Goal: Task Accomplishment & Management: Manage account settings

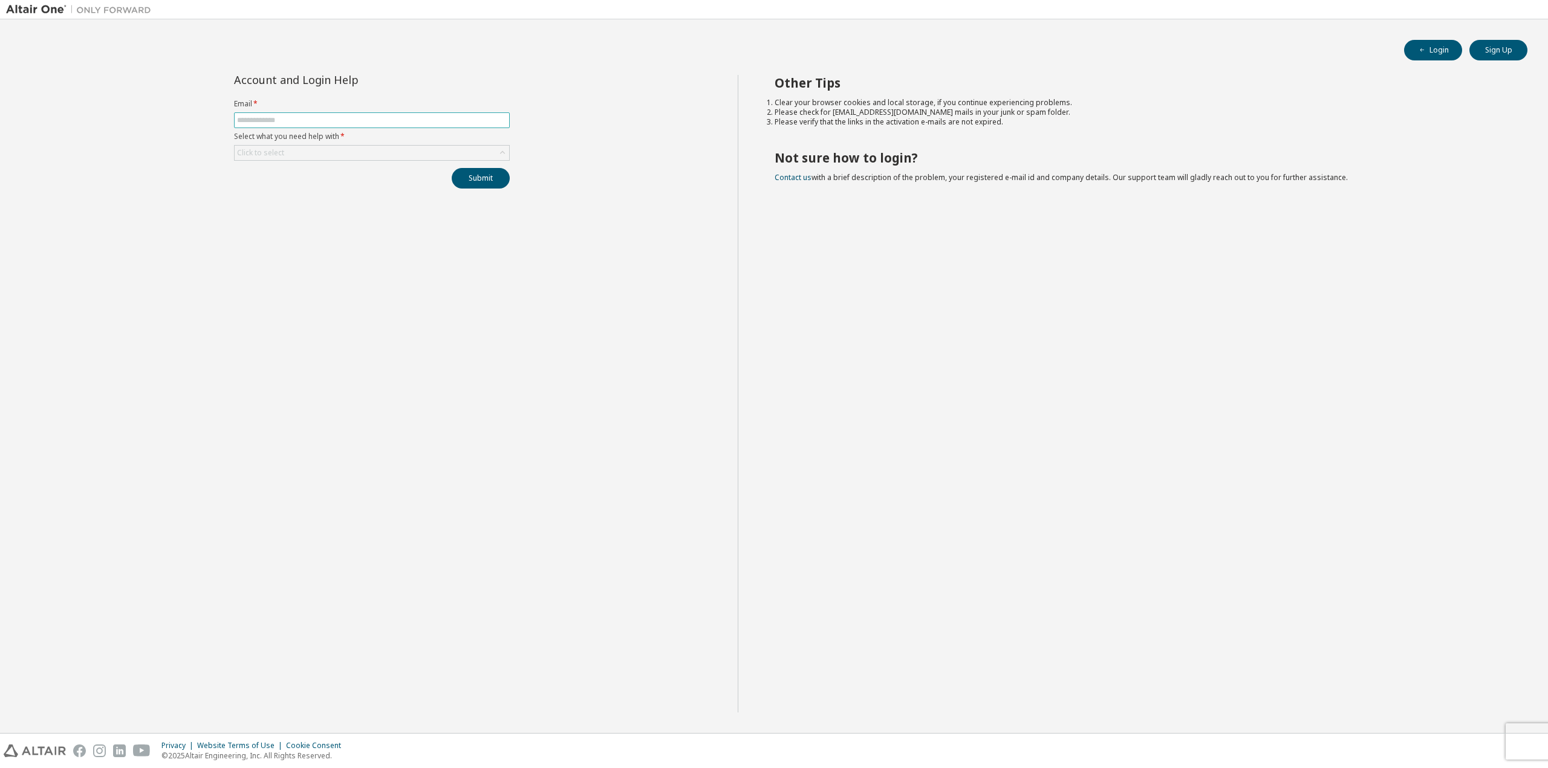
click at [336, 120] on input "text" at bounding box center [372, 120] width 270 height 10
type input "**********"
click at [339, 147] on div "Click to select" at bounding box center [372, 153] width 274 height 15
click at [323, 204] on li "I did not receive activation mail" at bounding box center [371, 201] width 273 height 16
click at [488, 181] on button "Submit" at bounding box center [481, 178] width 58 height 21
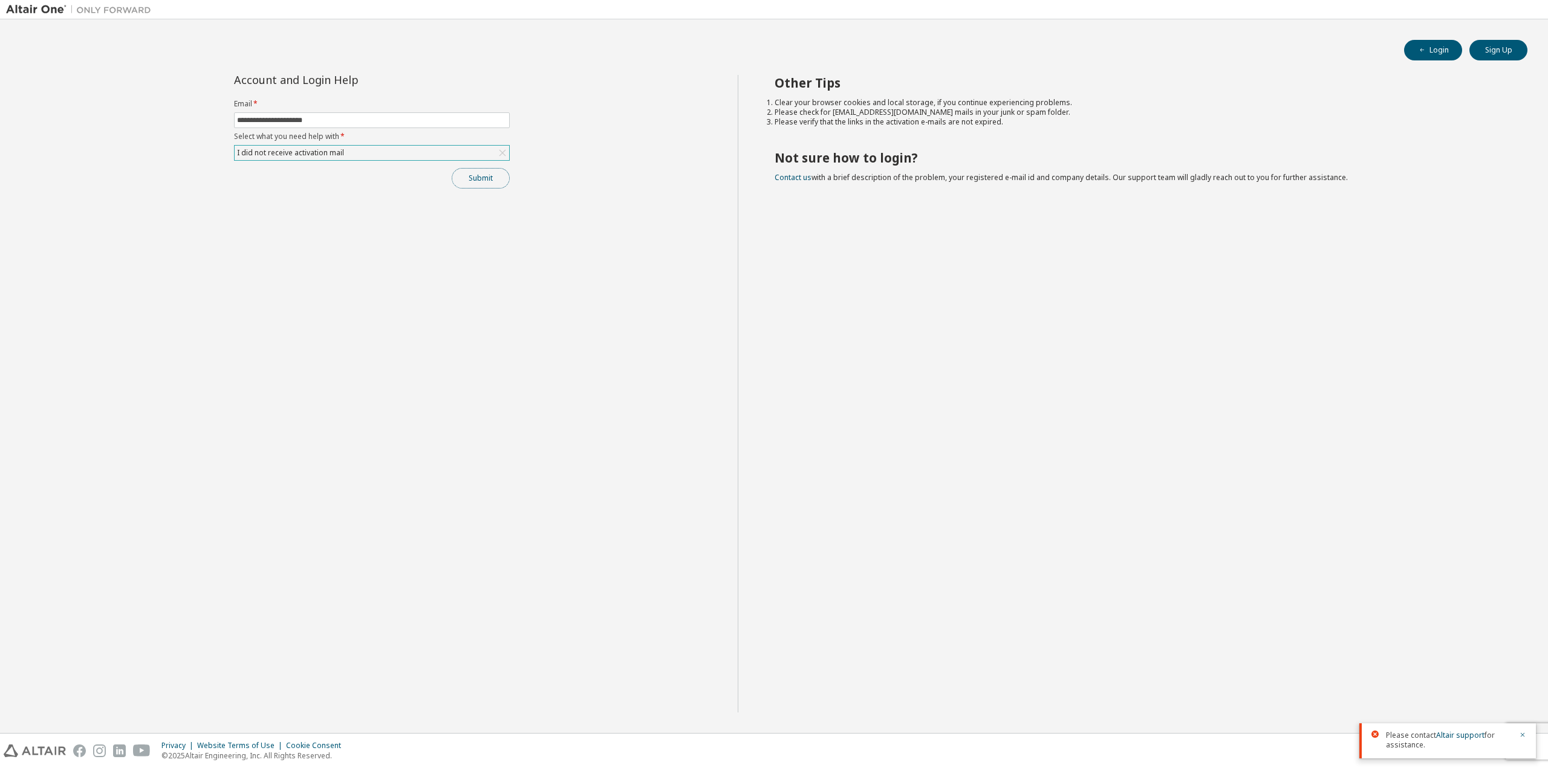
click at [485, 175] on button "Submit" at bounding box center [481, 178] width 58 height 21
click at [1402, 152] on h2 "Not sure how to login?" at bounding box center [1140, 158] width 732 height 16
click at [486, 178] on button "Submit" at bounding box center [481, 178] width 58 height 21
click at [1522, 649] on icon "button" at bounding box center [1522, 645] width 7 height 7
click at [1527, 691] on div "Please contact Altair support for assistance." at bounding box center [1447, 696] width 177 height 35
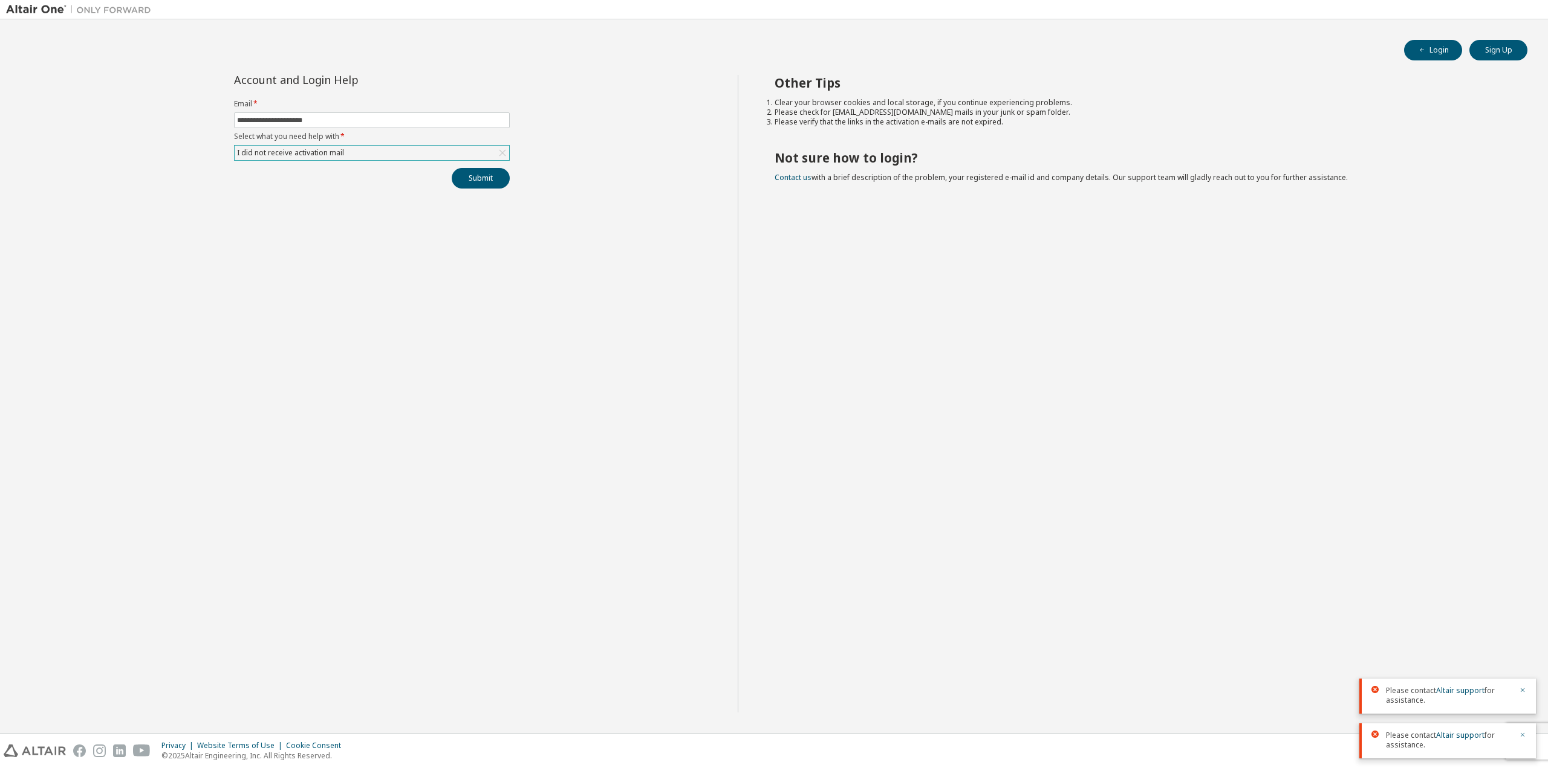
click at [1521, 736] on icon "button" at bounding box center [1522, 735] width 4 height 4
click at [1520, 735] on icon "button" at bounding box center [1522, 735] width 7 height 7
click at [1433, 53] on button "Login" at bounding box center [1433, 50] width 58 height 21
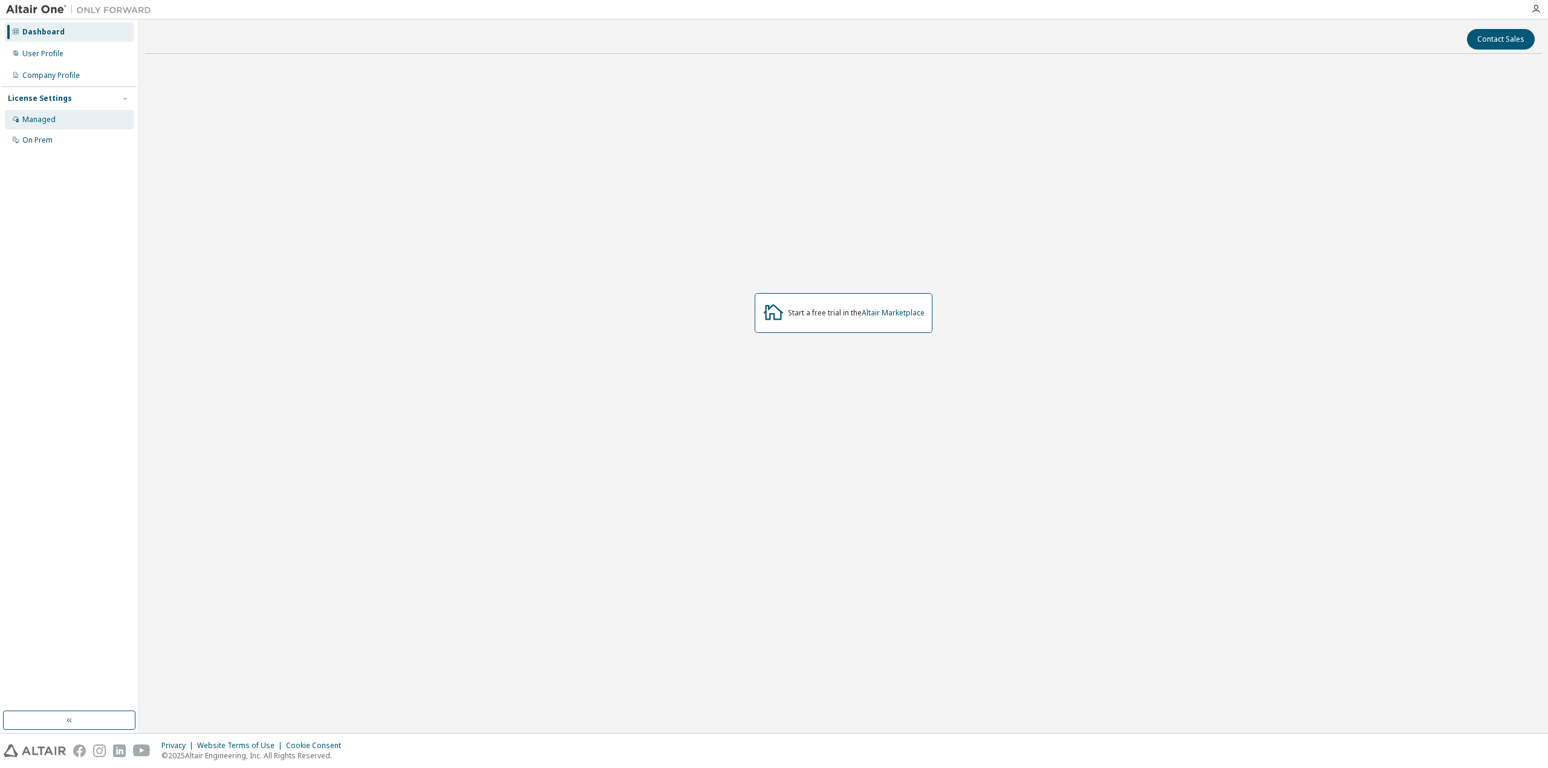
click at [56, 120] on div "Managed" at bounding box center [69, 119] width 129 height 19
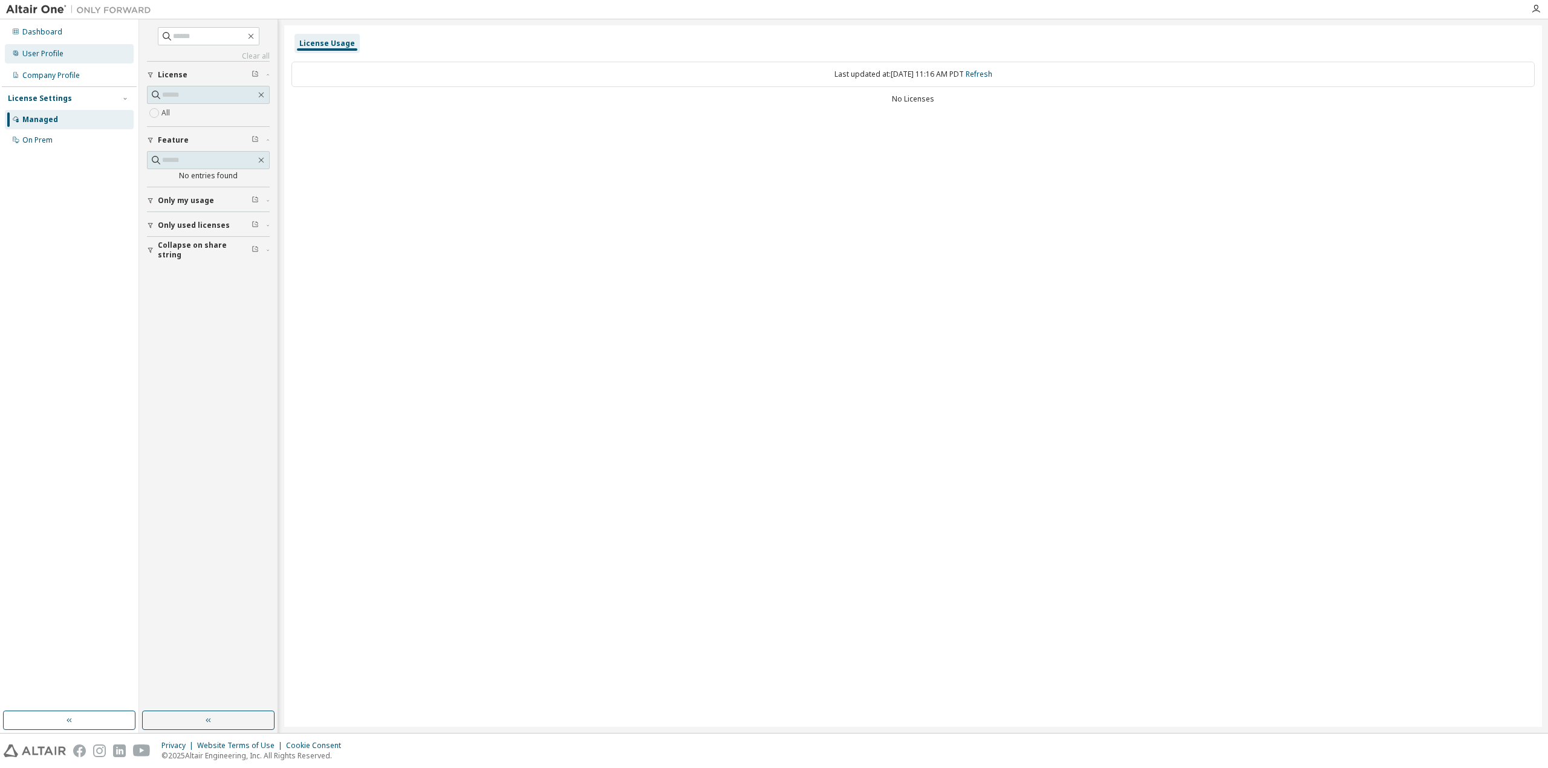
click at [52, 55] on div "User Profile" at bounding box center [42, 54] width 41 height 10
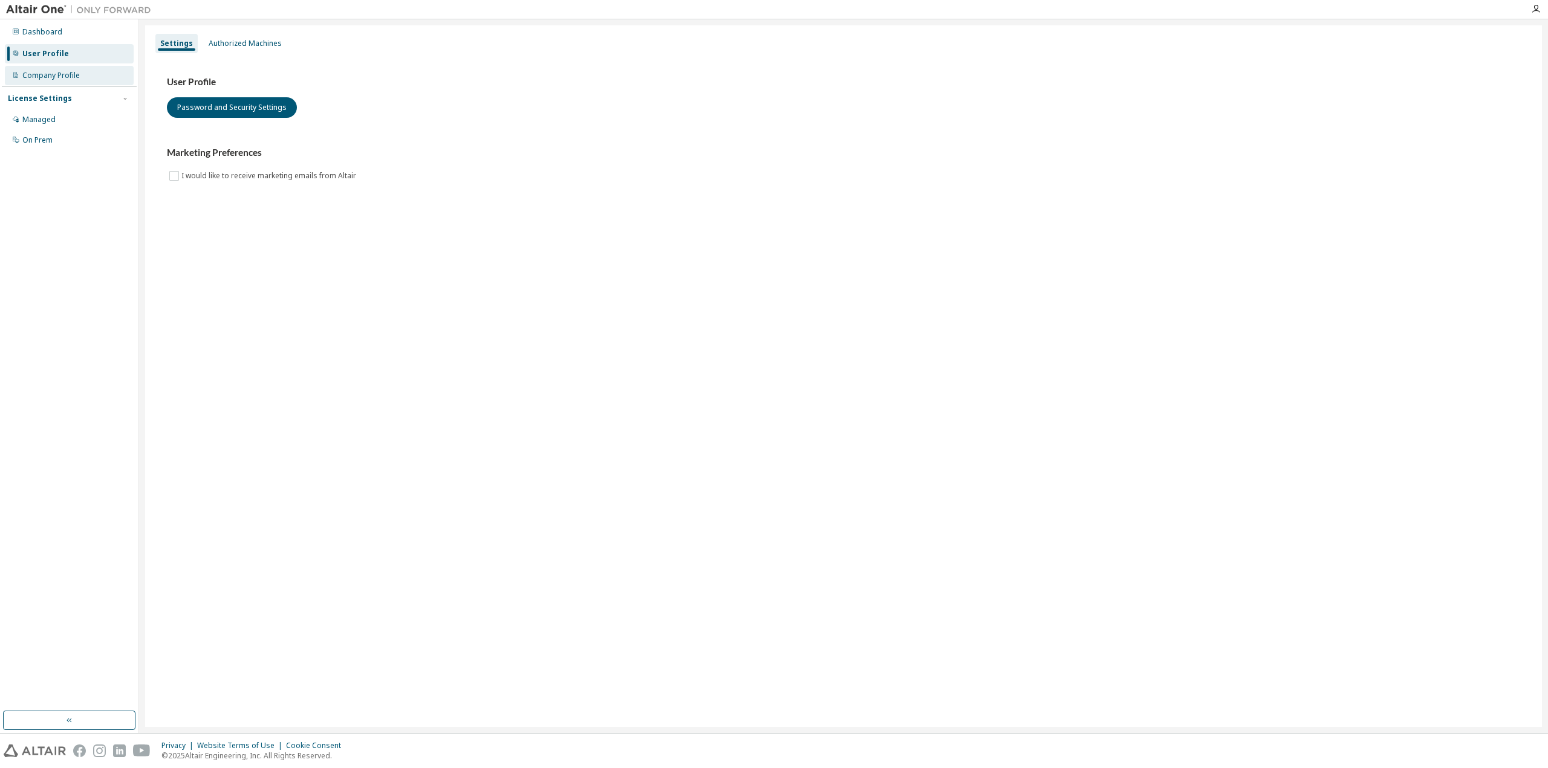
click at [59, 73] on div "Company Profile" at bounding box center [50, 76] width 57 height 10
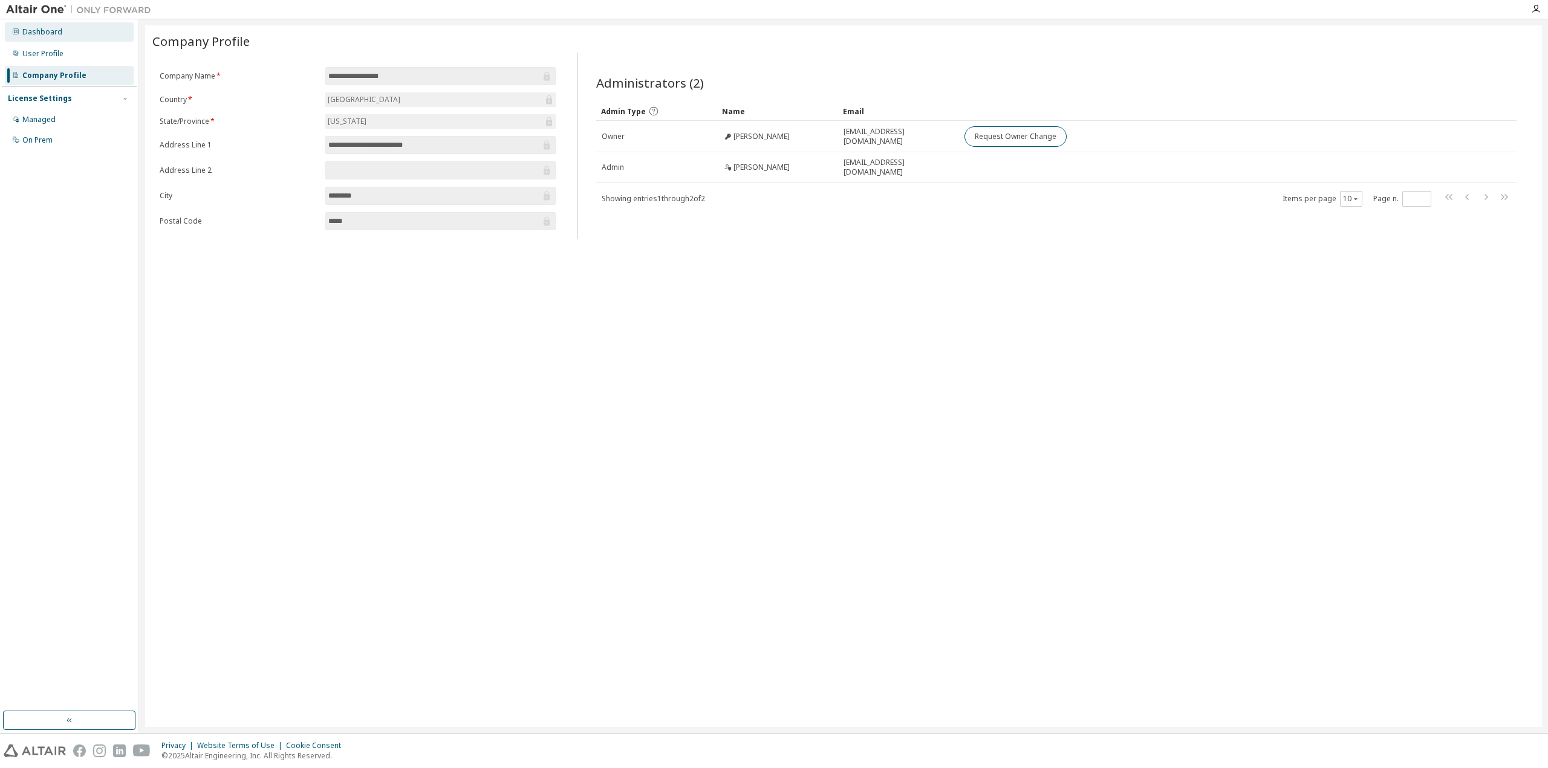
click at [57, 32] on div "Dashboard" at bounding box center [42, 32] width 40 height 10
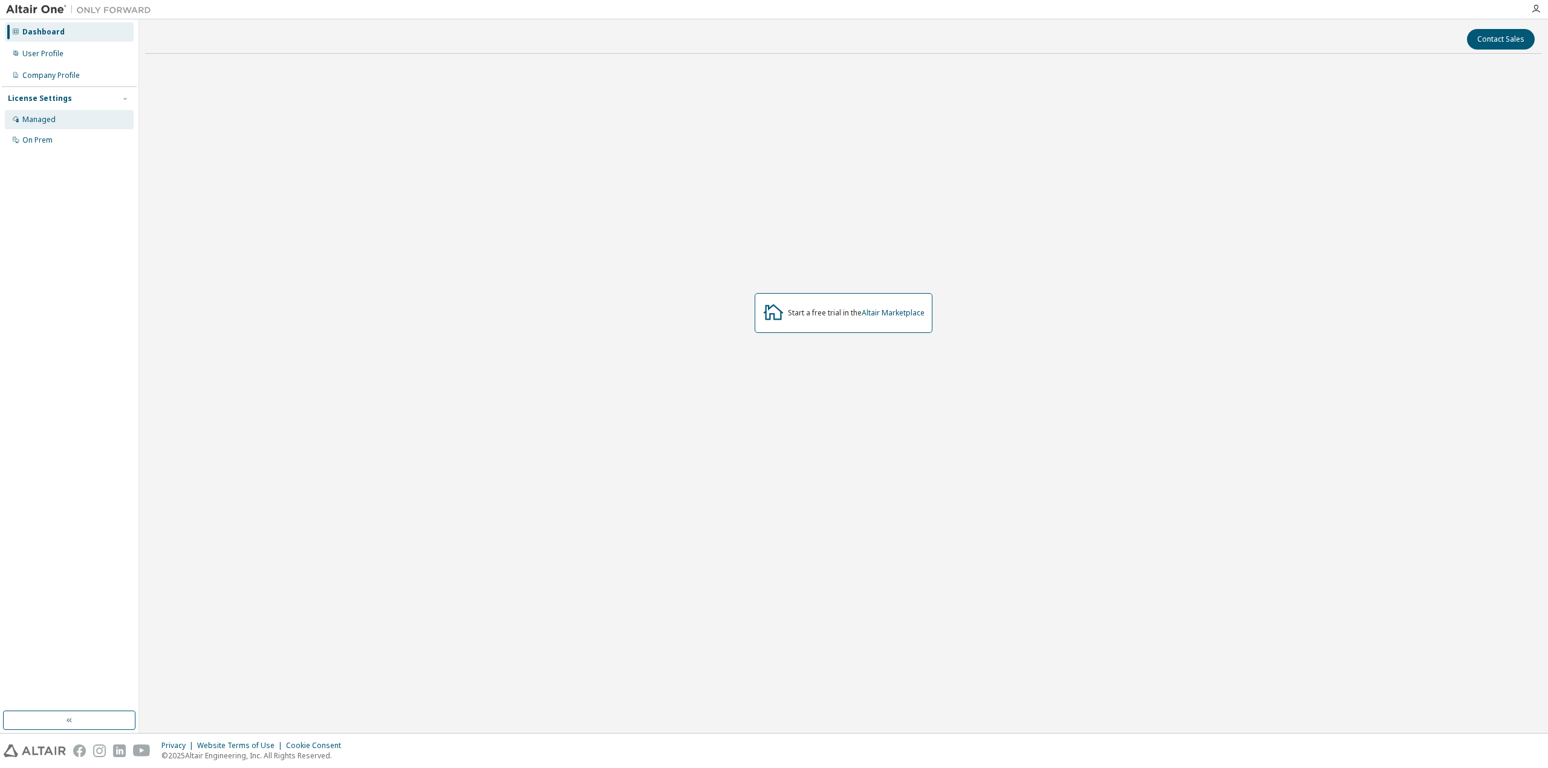
click at [56, 123] on div "Managed" at bounding box center [69, 119] width 129 height 19
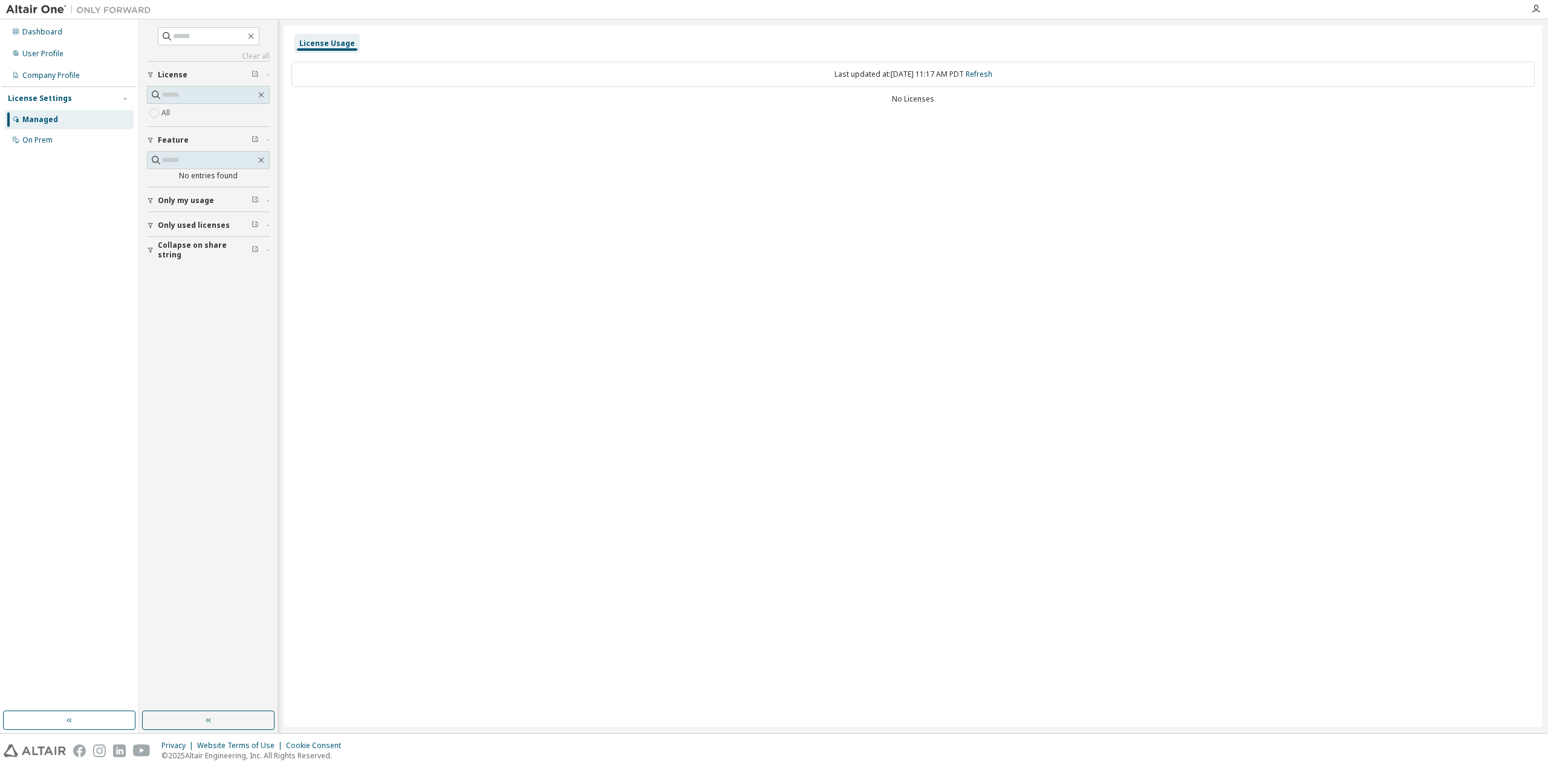
click at [190, 228] on button "Only used licenses" at bounding box center [208, 225] width 123 height 27
click at [173, 203] on span "Only my usage" at bounding box center [186, 201] width 56 height 10
click at [197, 320] on span "Collapse on share string" at bounding box center [205, 320] width 94 height 19
click at [60, 59] on div "User Profile" at bounding box center [69, 53] width 129 height 19
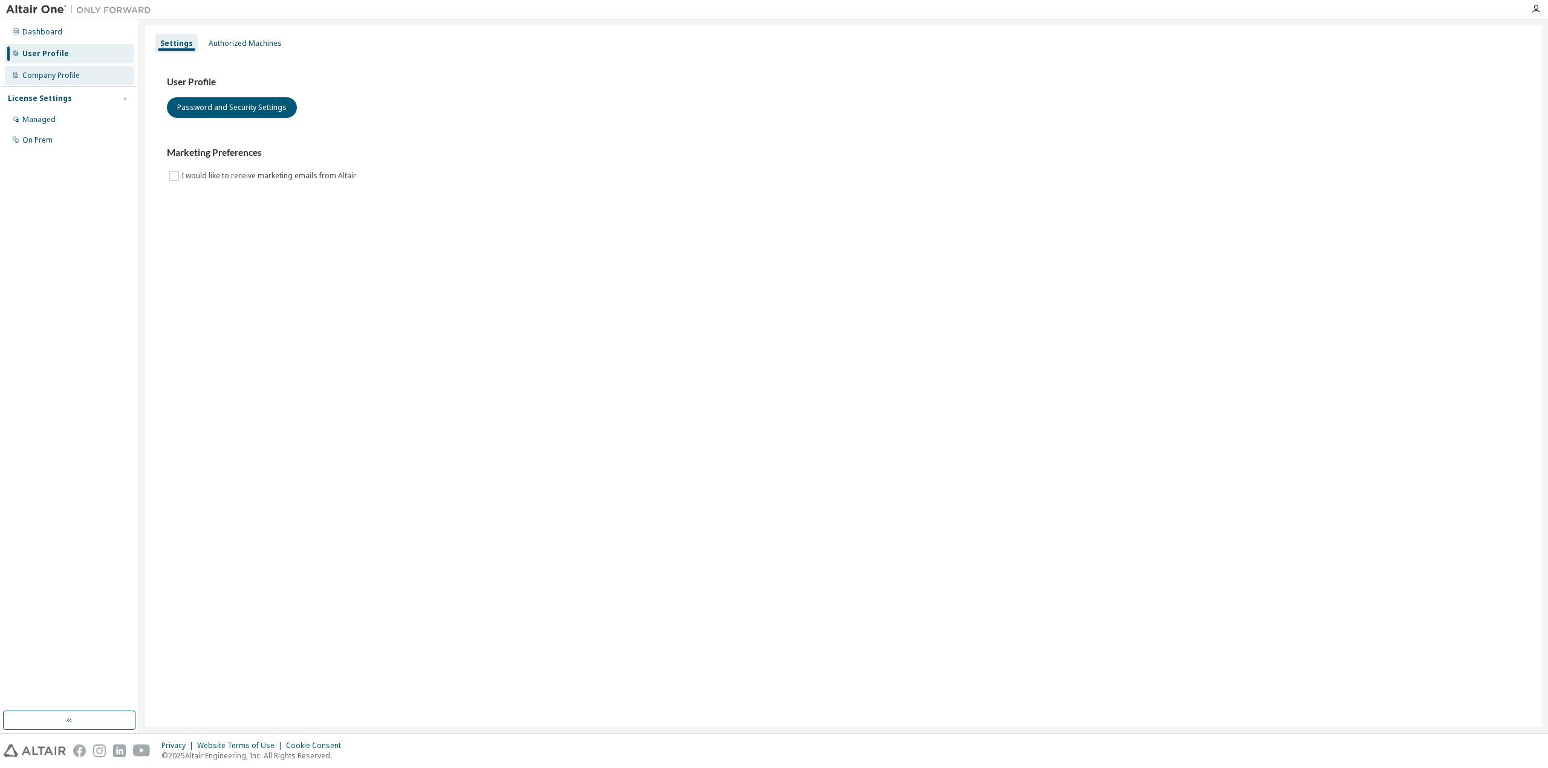
click at [55, 77] on div "Company Profile" at bounding box center [50, 76] width 57 height 10
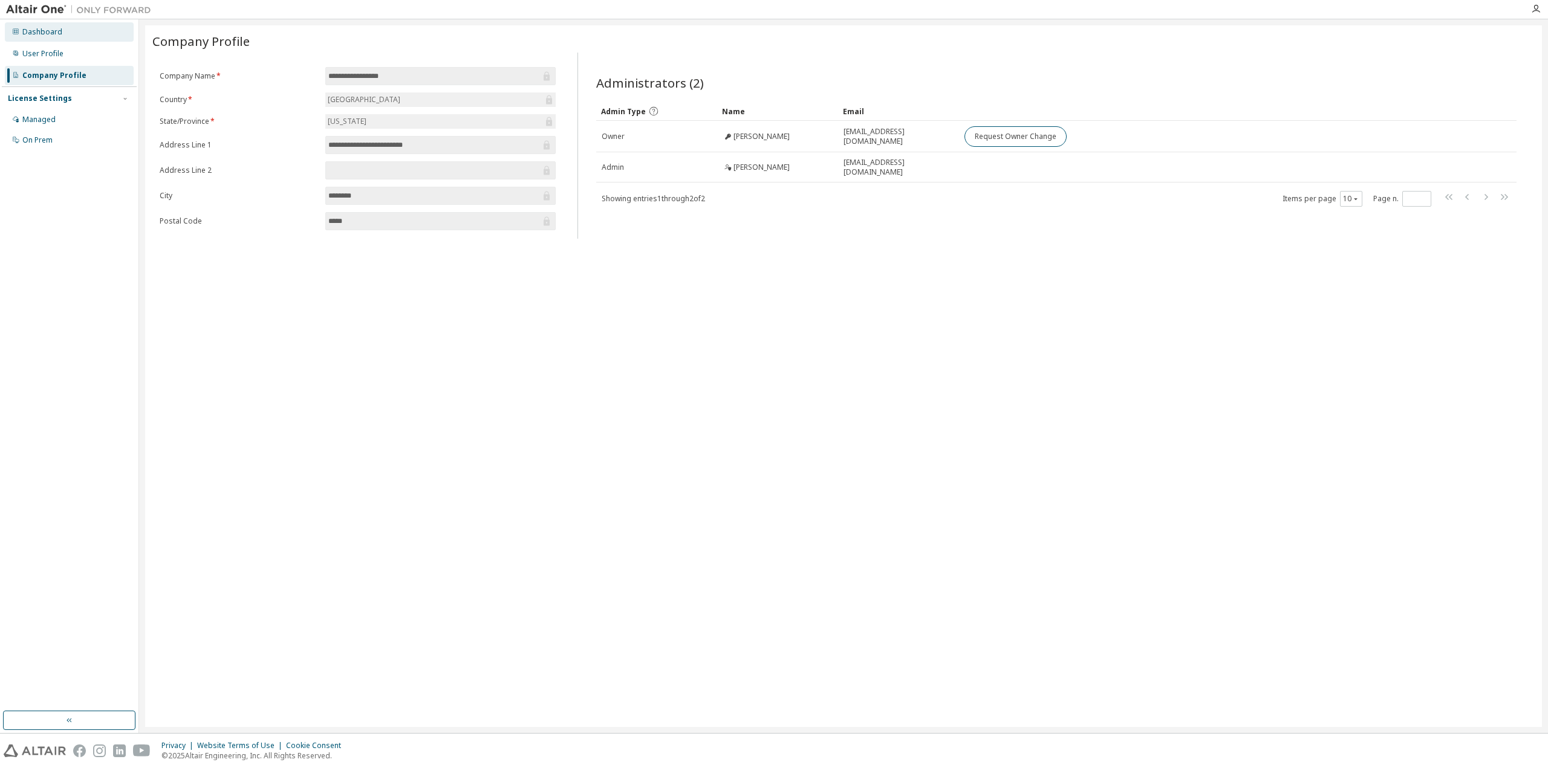
click at [37, 33] on div "Dashboard" at bounding box center [42, 32] width 40 height 10
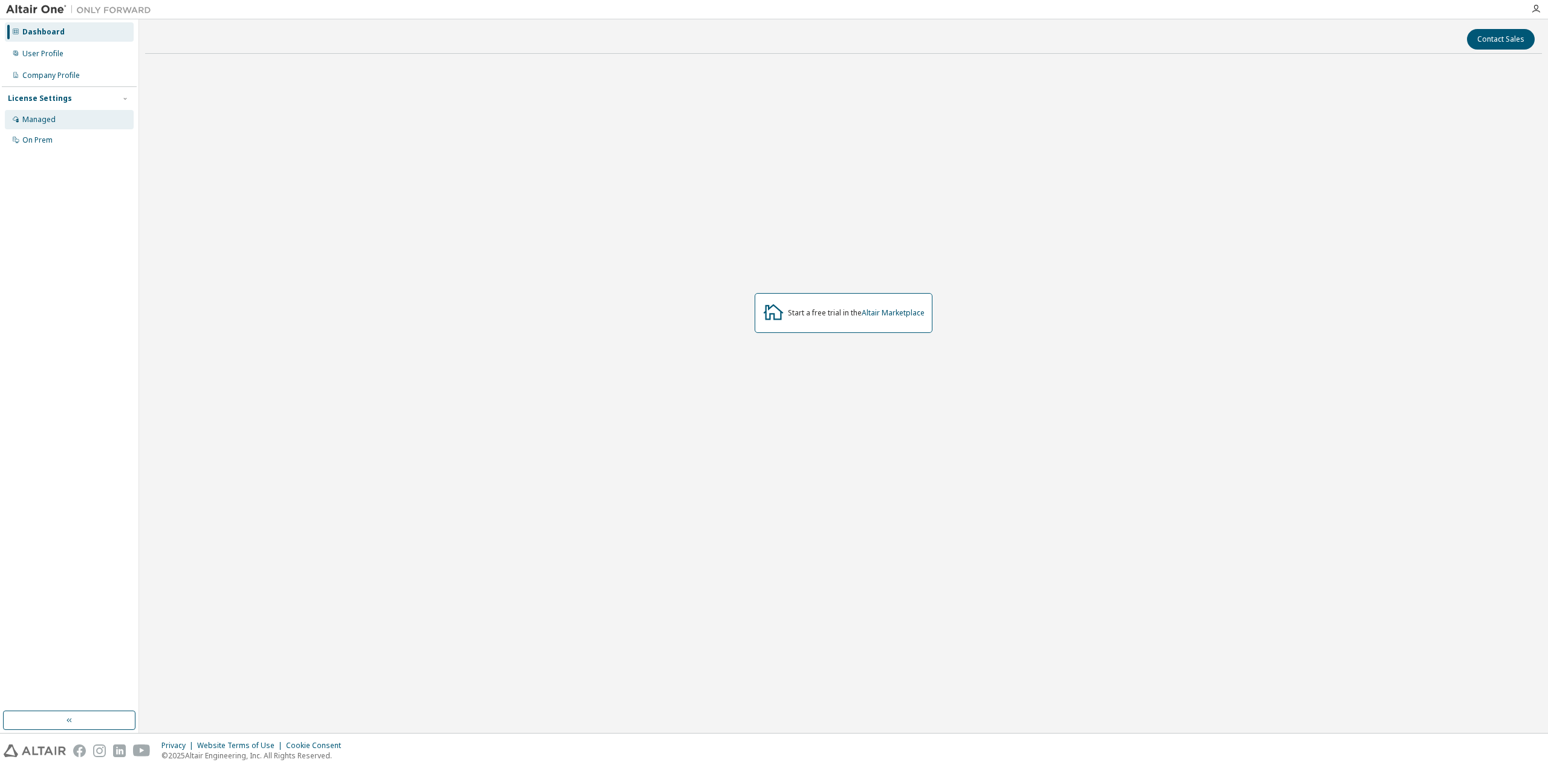
click at [51, 120] on div "Managed" at bounding box center [38, 120] width 33 height 10
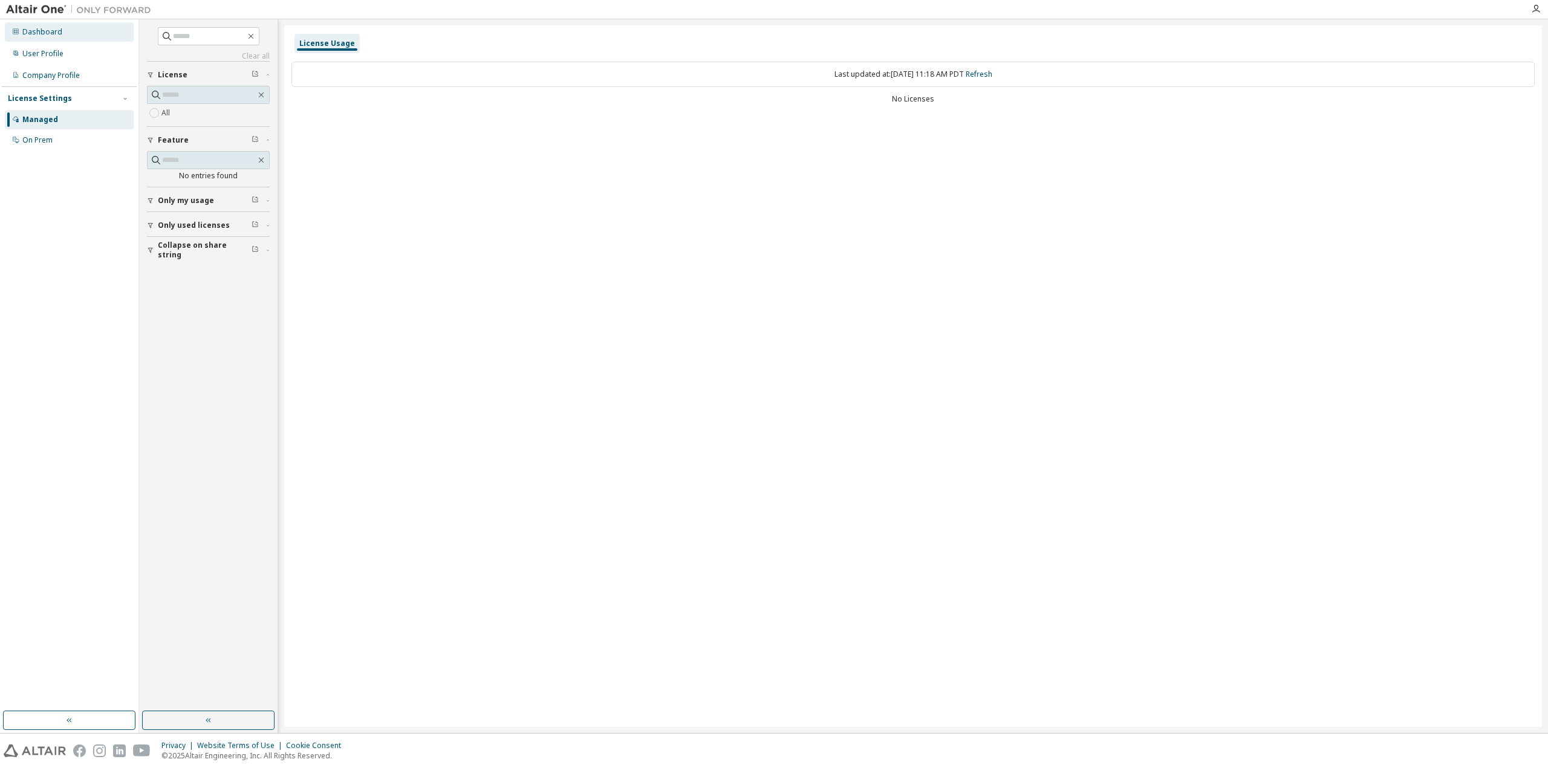
click at [50, 37] on div "Dashboard" at bounding box center [69, 31] width 129 height 19
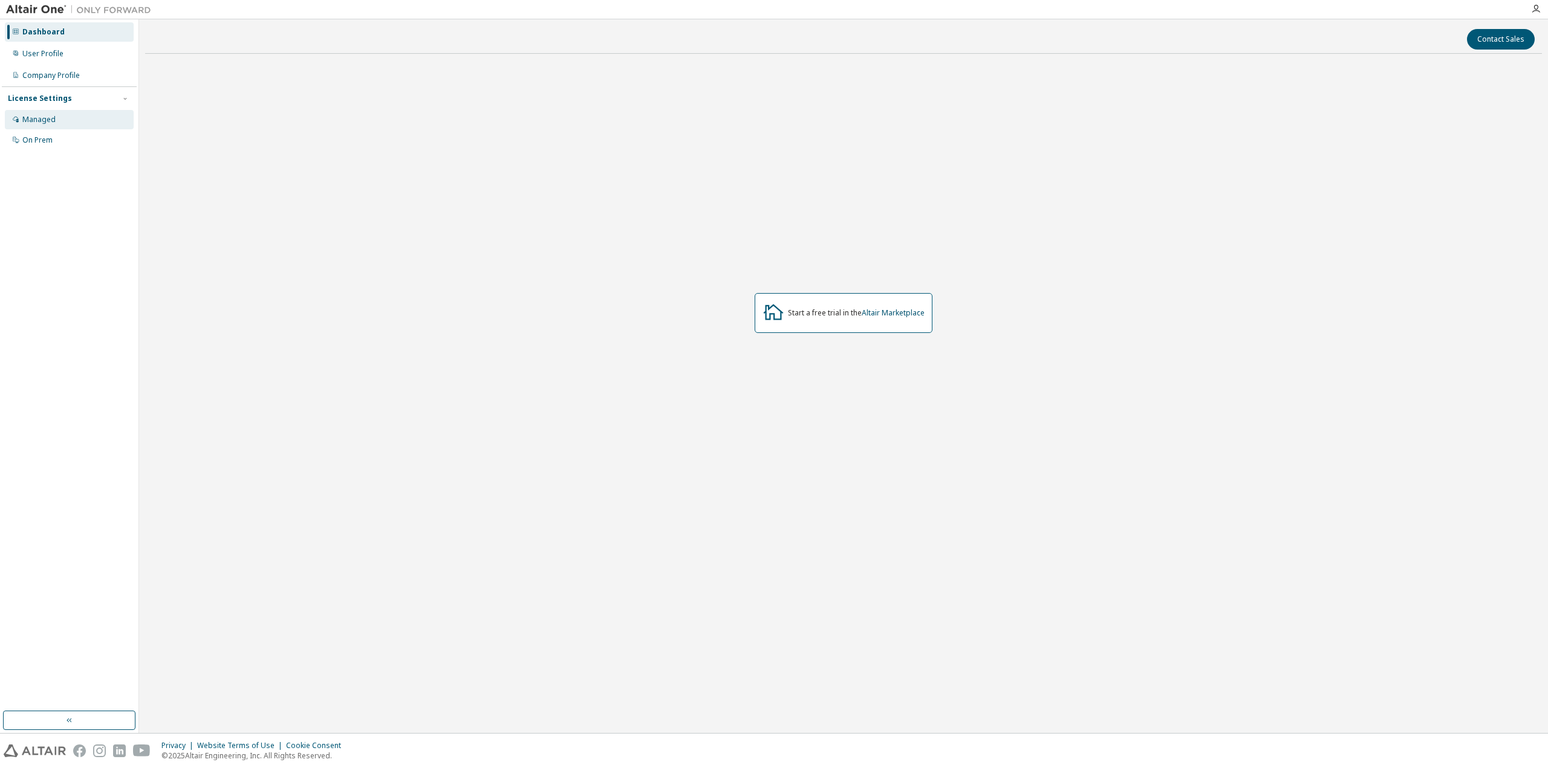
drag, startPoint x: 42, startPoint y: 125, endPoint x: 42, endPoint y: 135, distance: 10.3
click at [42, 125] on div "Managed" at bounding box center [69, 119] width 129 height 19
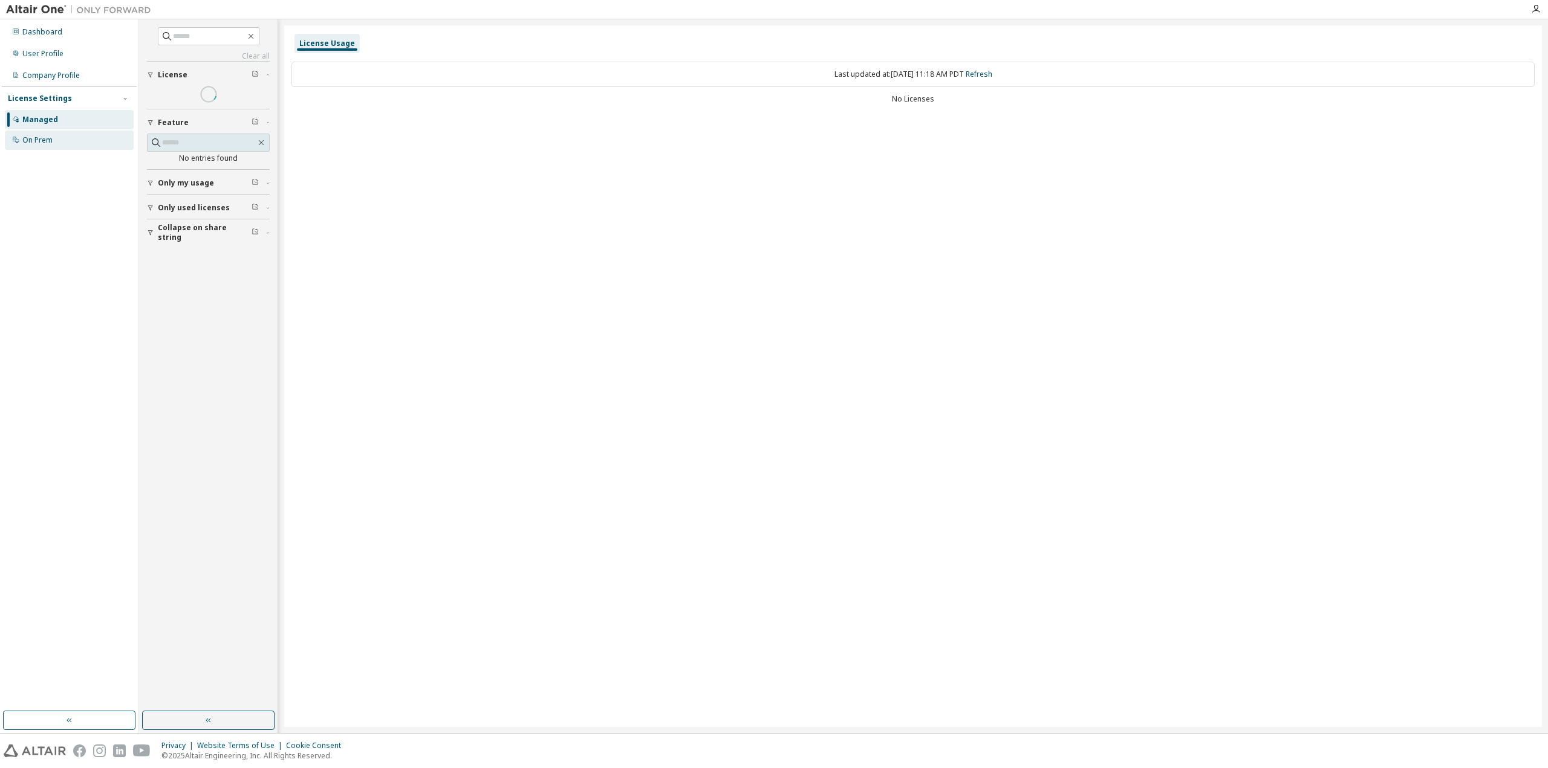
click at [42, 135] on div "On Prem" at bounding box center [37, 140] width 30 height 10
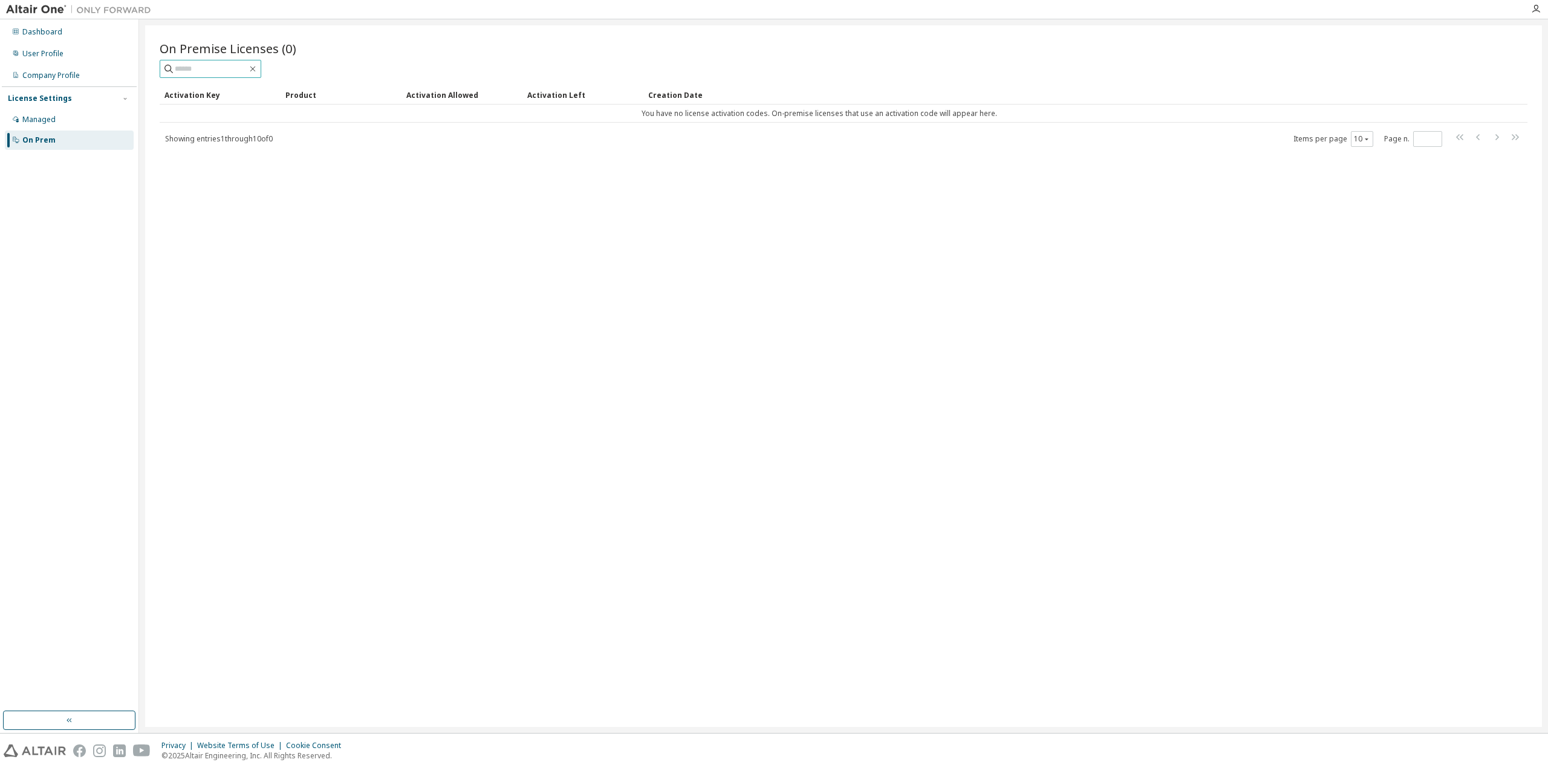
click at [201, 67] on input "text" at bounding box center [211, 69] width 73 height 12
type input "*****"
click at [258, 68] on icon "button" at bounding box center [253, 69] width 10 height 10
